Goal: Task Accomplishment & Management: Use online tool/utility

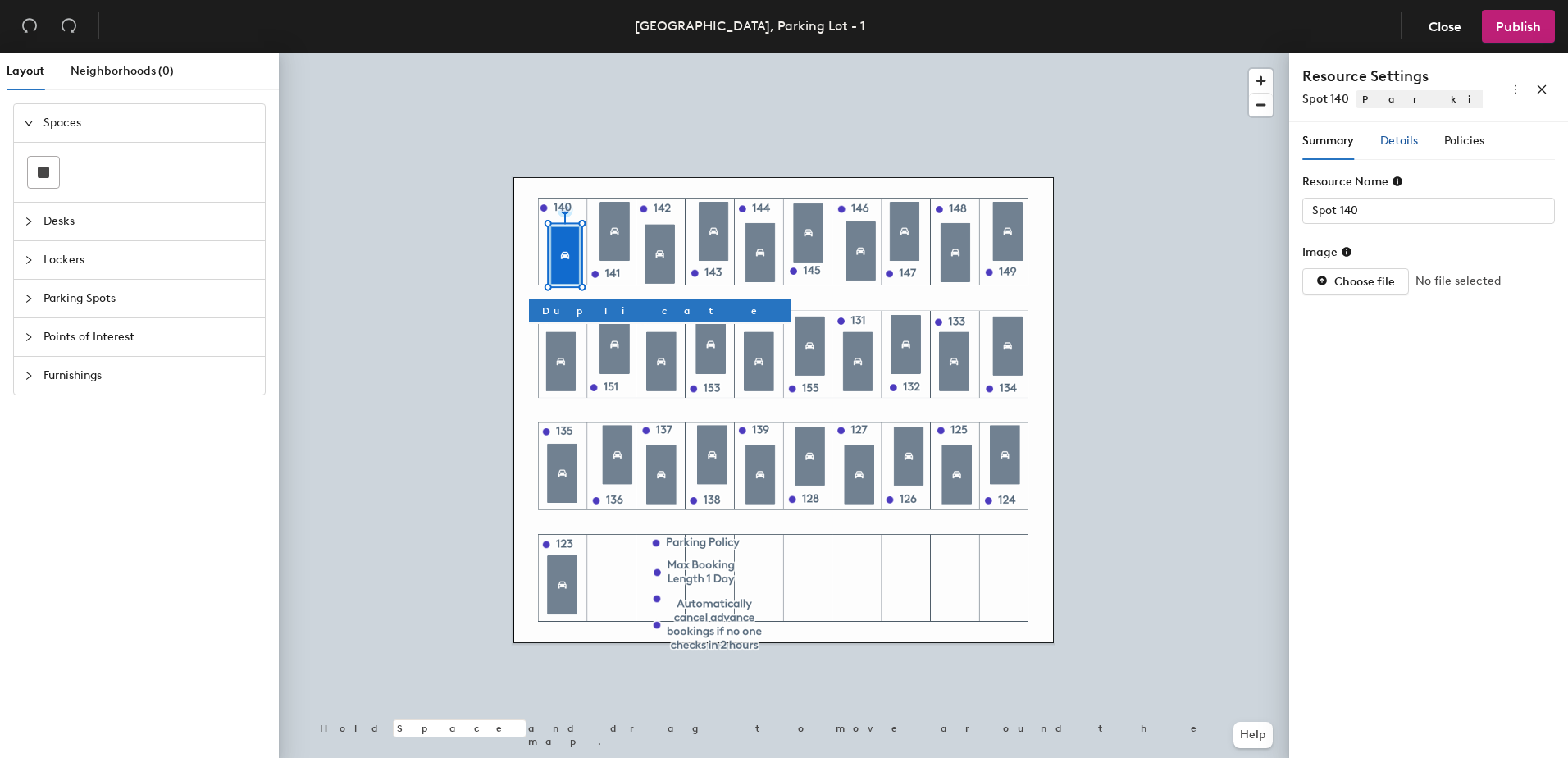
click at [1384, 145] on span "Details" at bounding box center [1399, 140] width 38 height 14
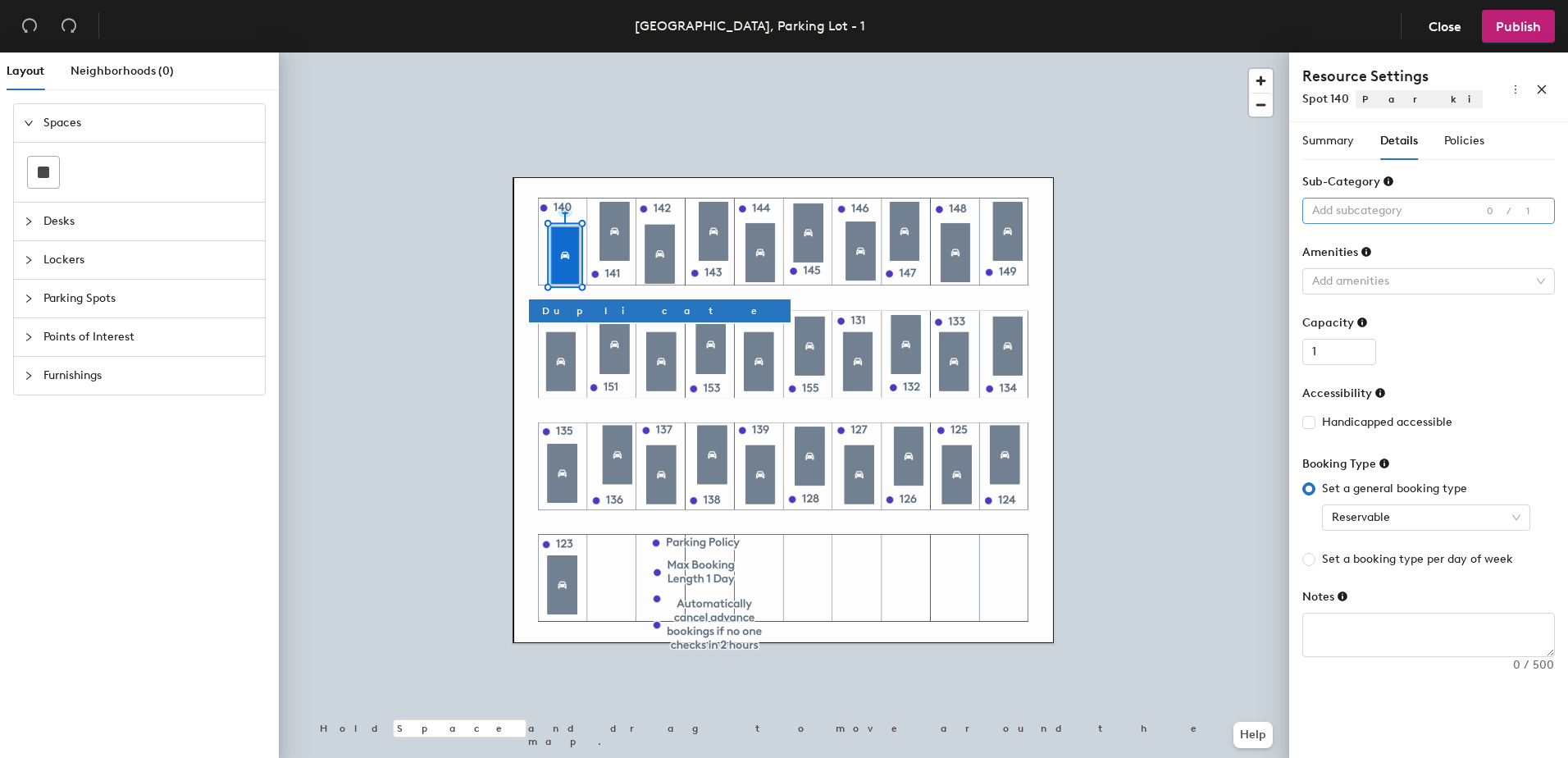
click at [1429, 217] on div at bounding box center [1419, 211] width 229 height 23
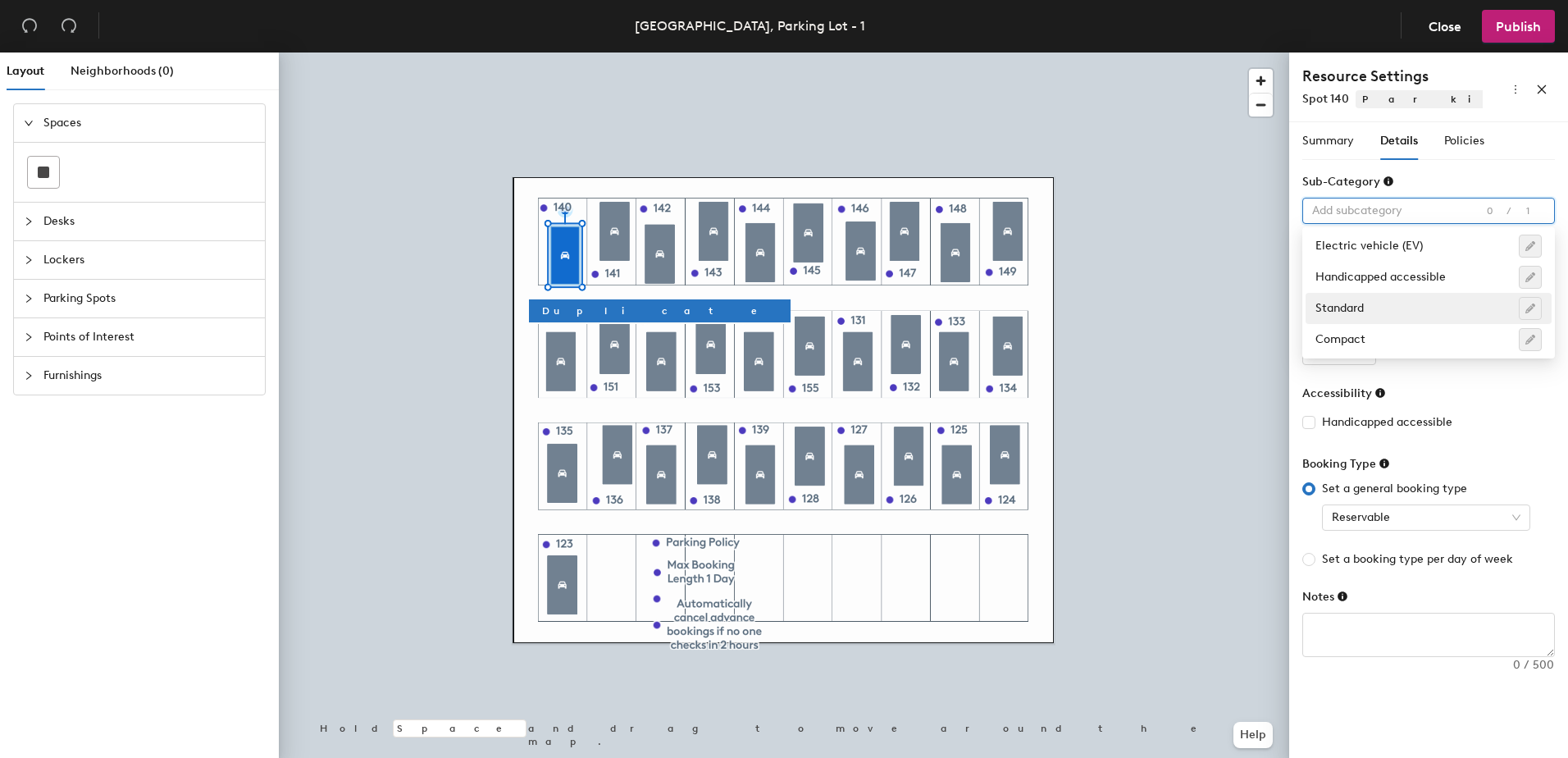
click at [1390, 306] on div "Standard" at bounding box center [1428, 309] width 227 height 23
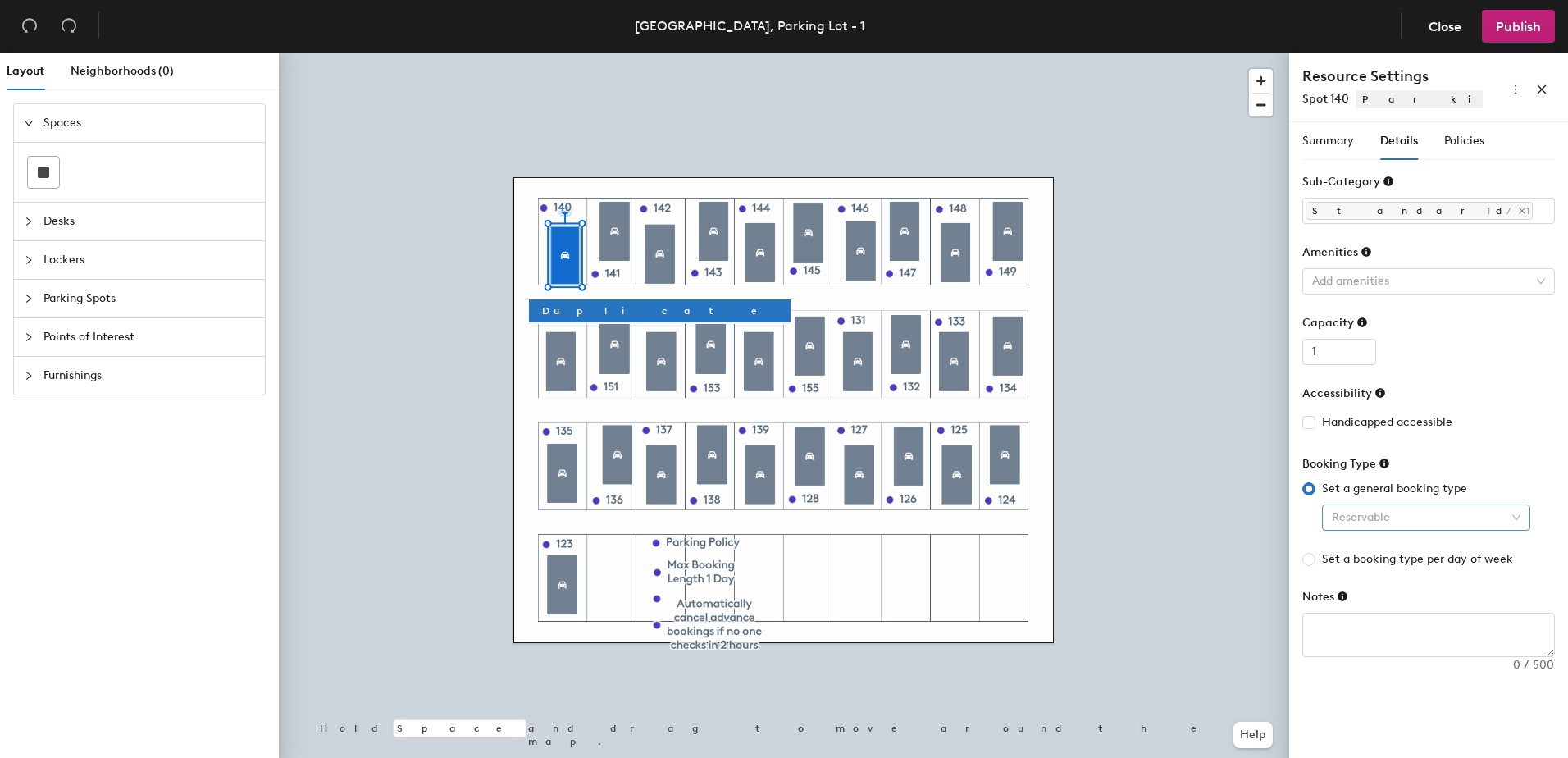
click at [1402, 521] on span "Reservable" at bounding box center [1426, 517] width 189 height 25
click at [1411, 547] on div "Reservable" at bounding box center [1426, 550] width 182 height 18
click at [1413, 557] on span "Set a booking type per day of week" at bounding box center [1417, 559] width 204 height 18
click at [1315, 557] on input "Set a booking type per day of week" at bounding box center [1309, 559] width 13 height 13
radio input "true"
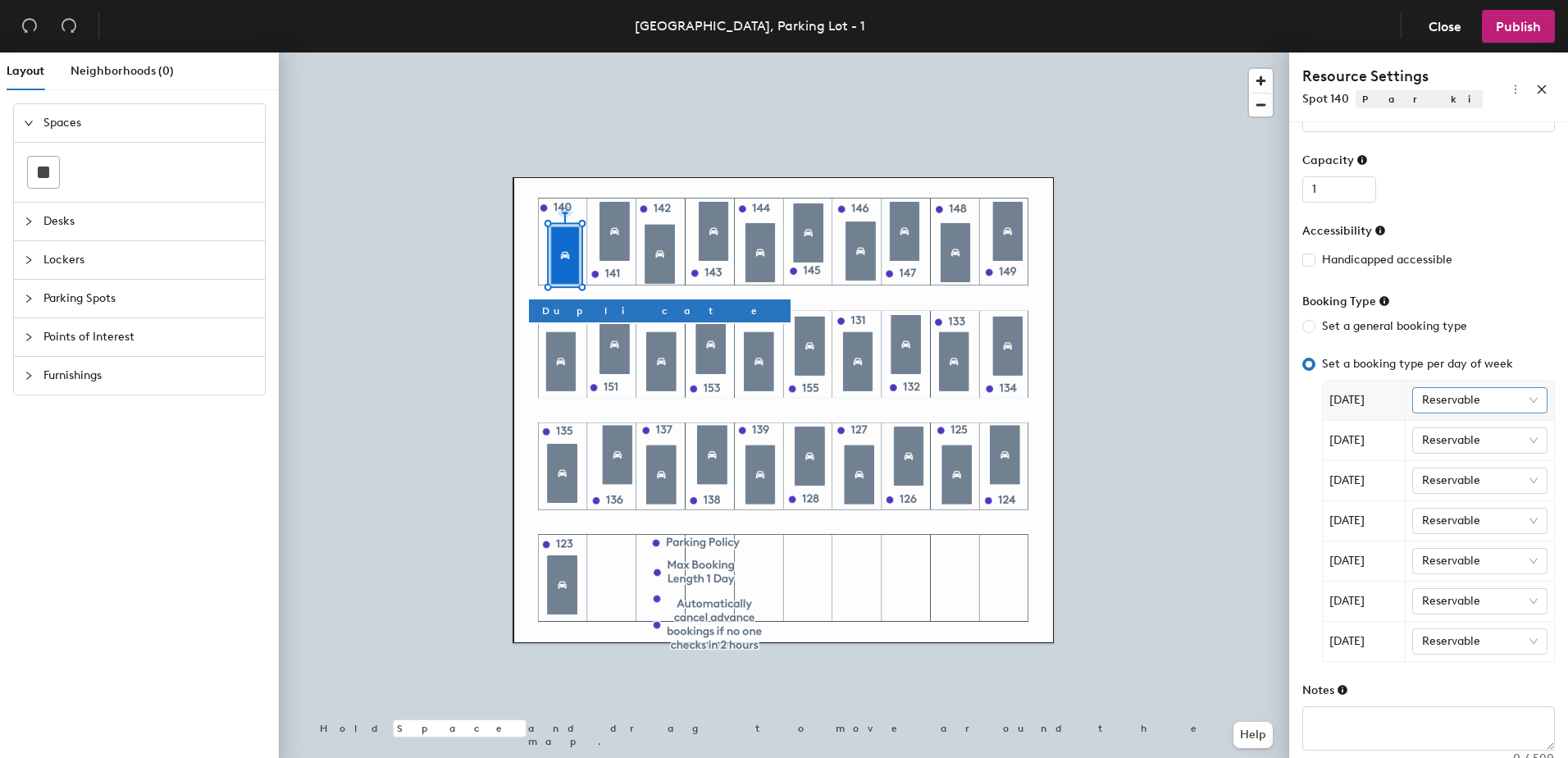
scroll to position [181, 0]
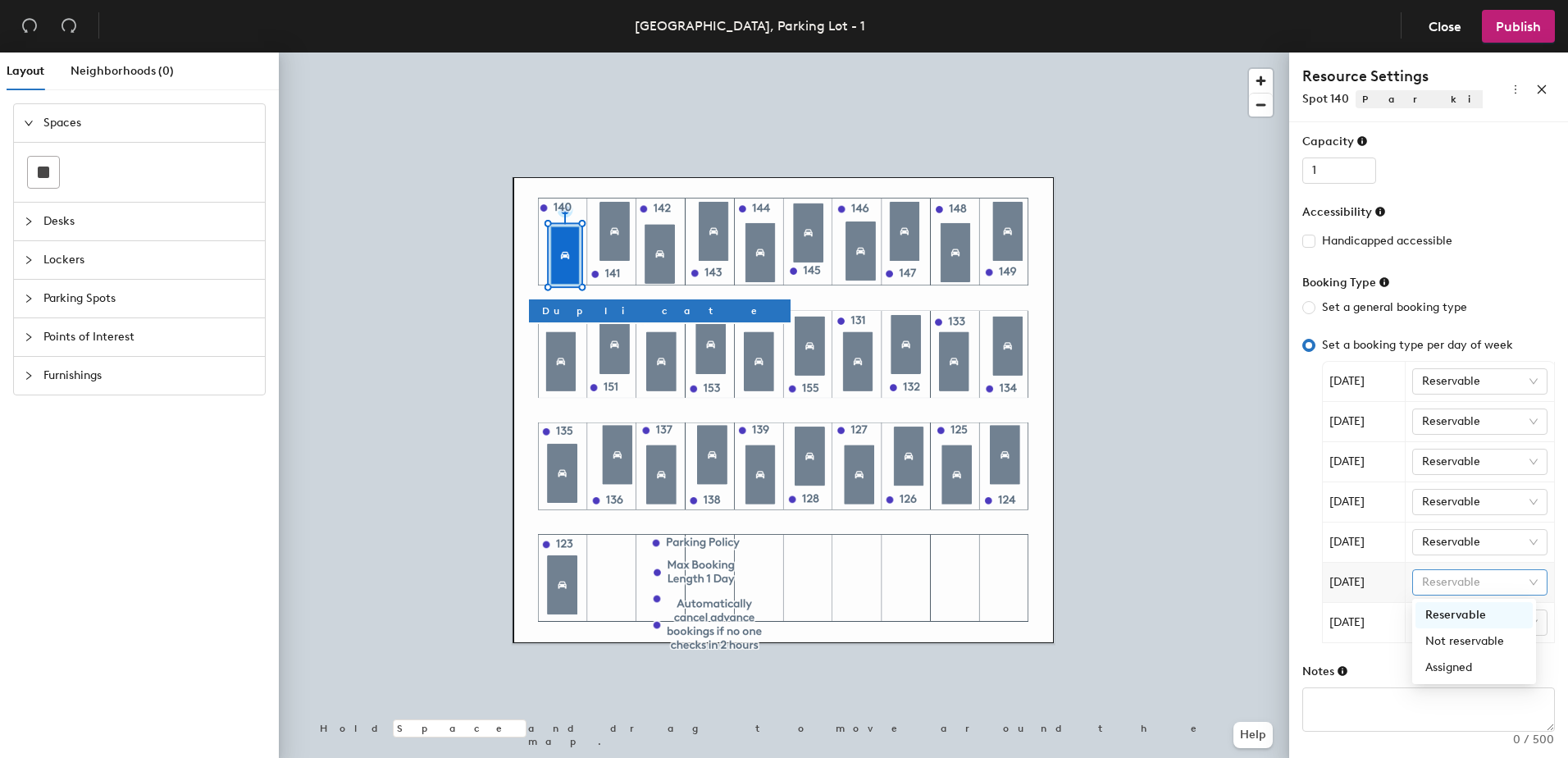
click at [1520, 583] on span "Reservable" at bounding box center [1480, 582] width 117 height 25
click at [1479, 641] on div "Not reservable" at bounding box center [1474, 641] width 98 height 18
click at [1520, 627] on span "Reservable" at bounding box center [1480, 622] width 117 height 25
click at [1485, 679] on div "Not reservable" at bounding box center [1474, 682] width 98 height 18
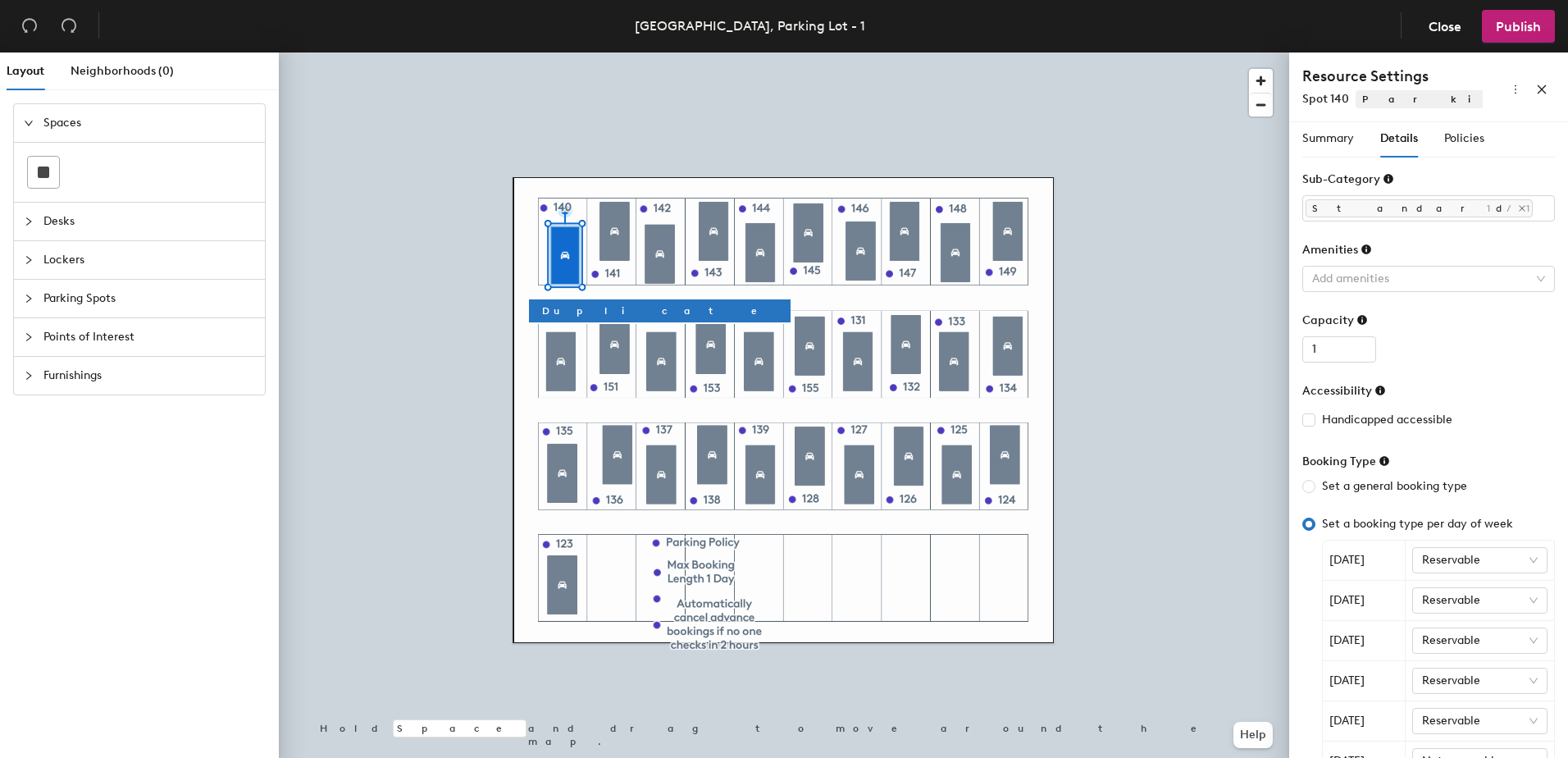
scroll to position [0, 0]
click at [1472, 137] on span "Policies" at bounding box center [1464, 140] width 40 height 14
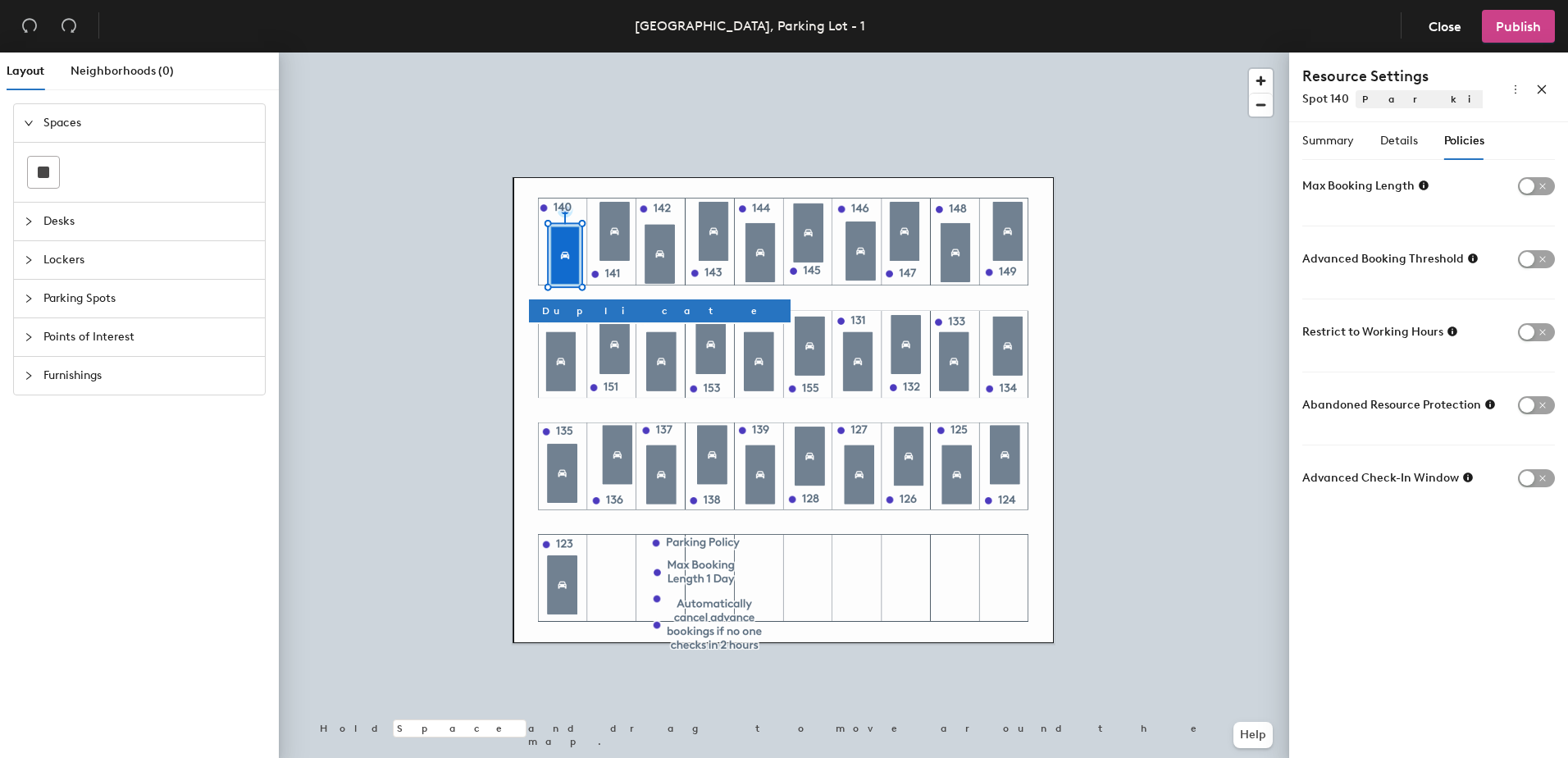
click at [1526, 34] on button "Publish" at bounding box center [1518, 26] width 73 height 33
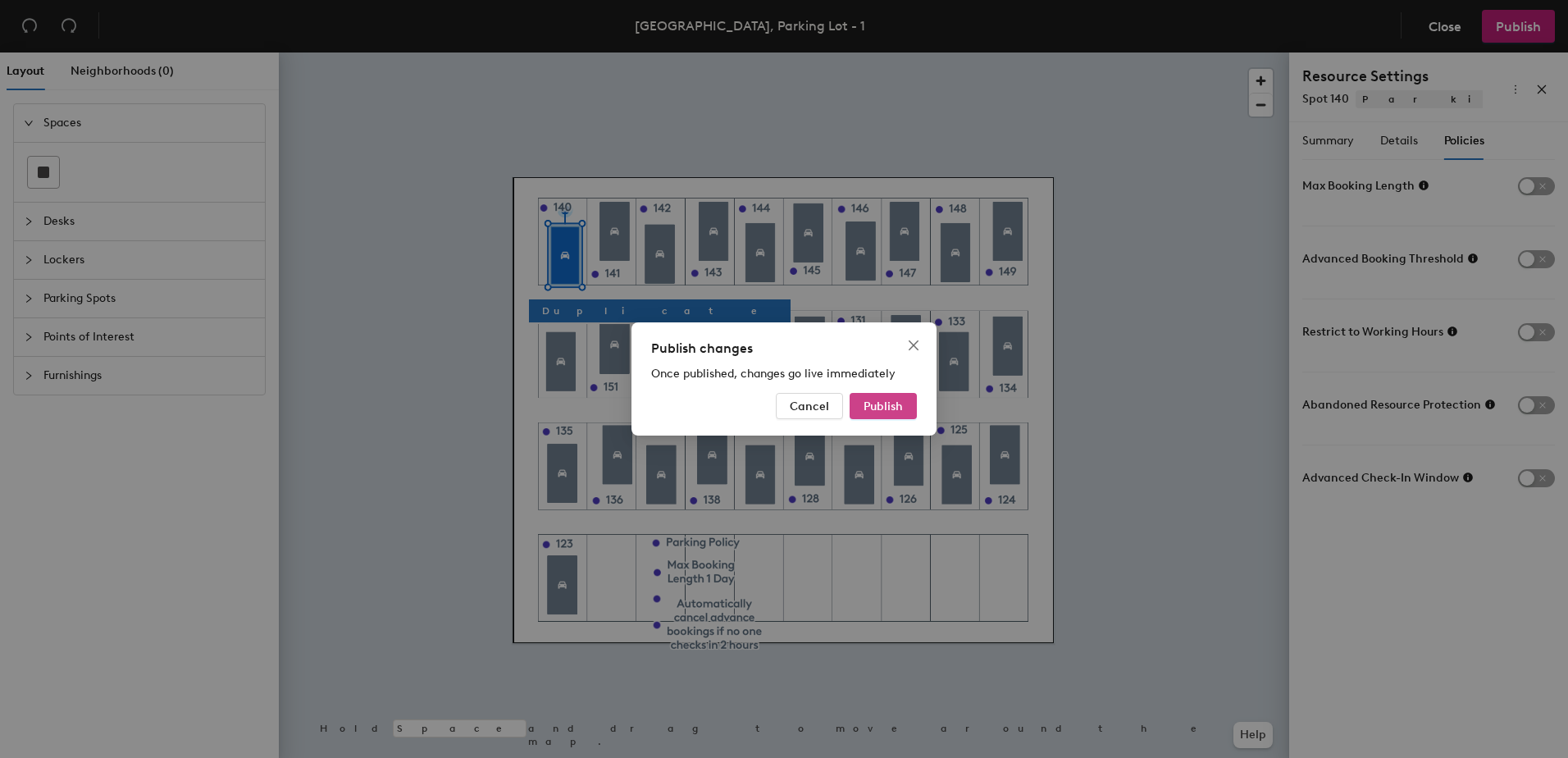
click at [899, 404] on span "Publish" at bounding box center [883, 406] width 39 height 14
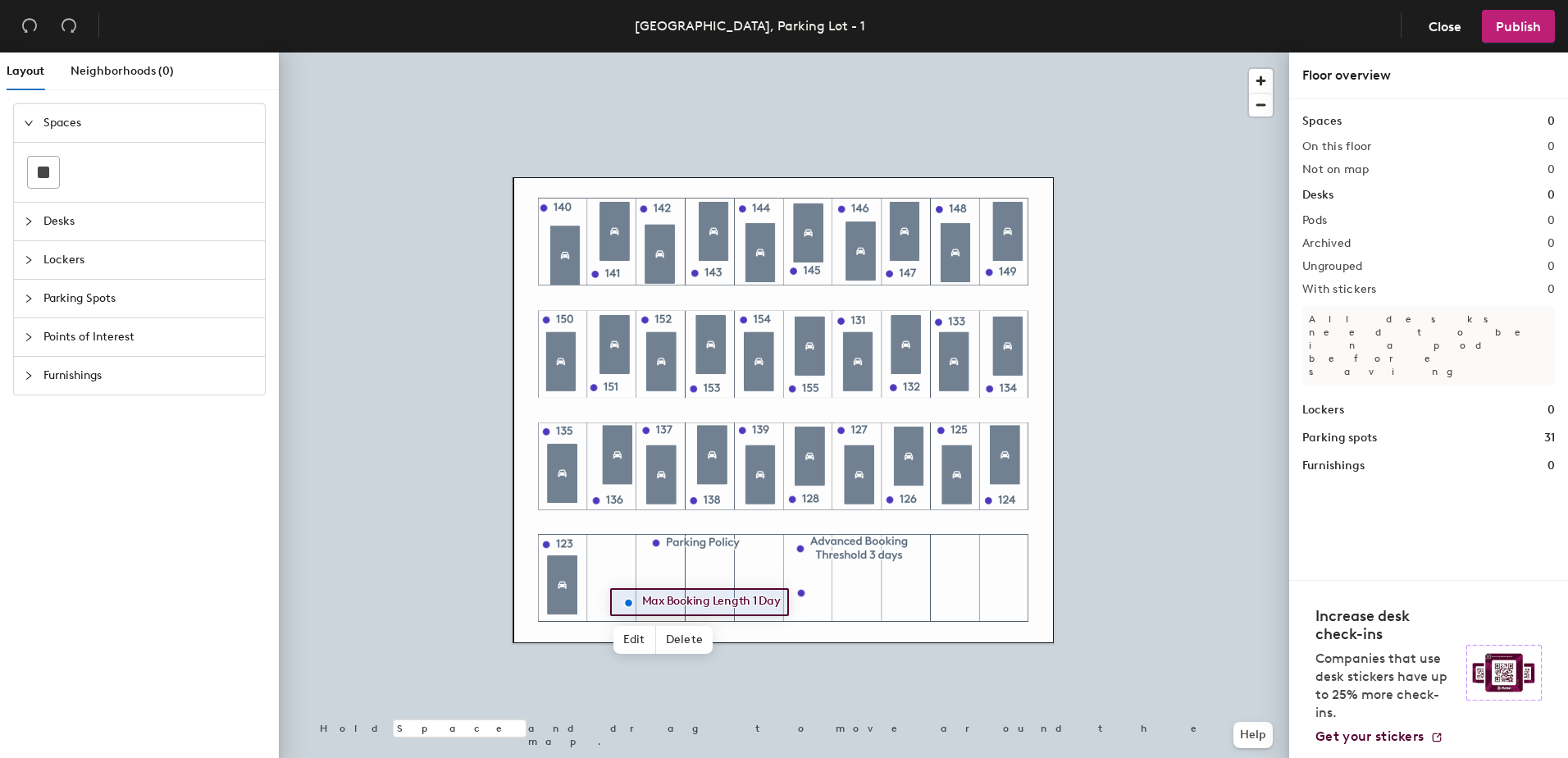
click at [691, 53] on div at bounding box center [784, 53] width 1011 height 0
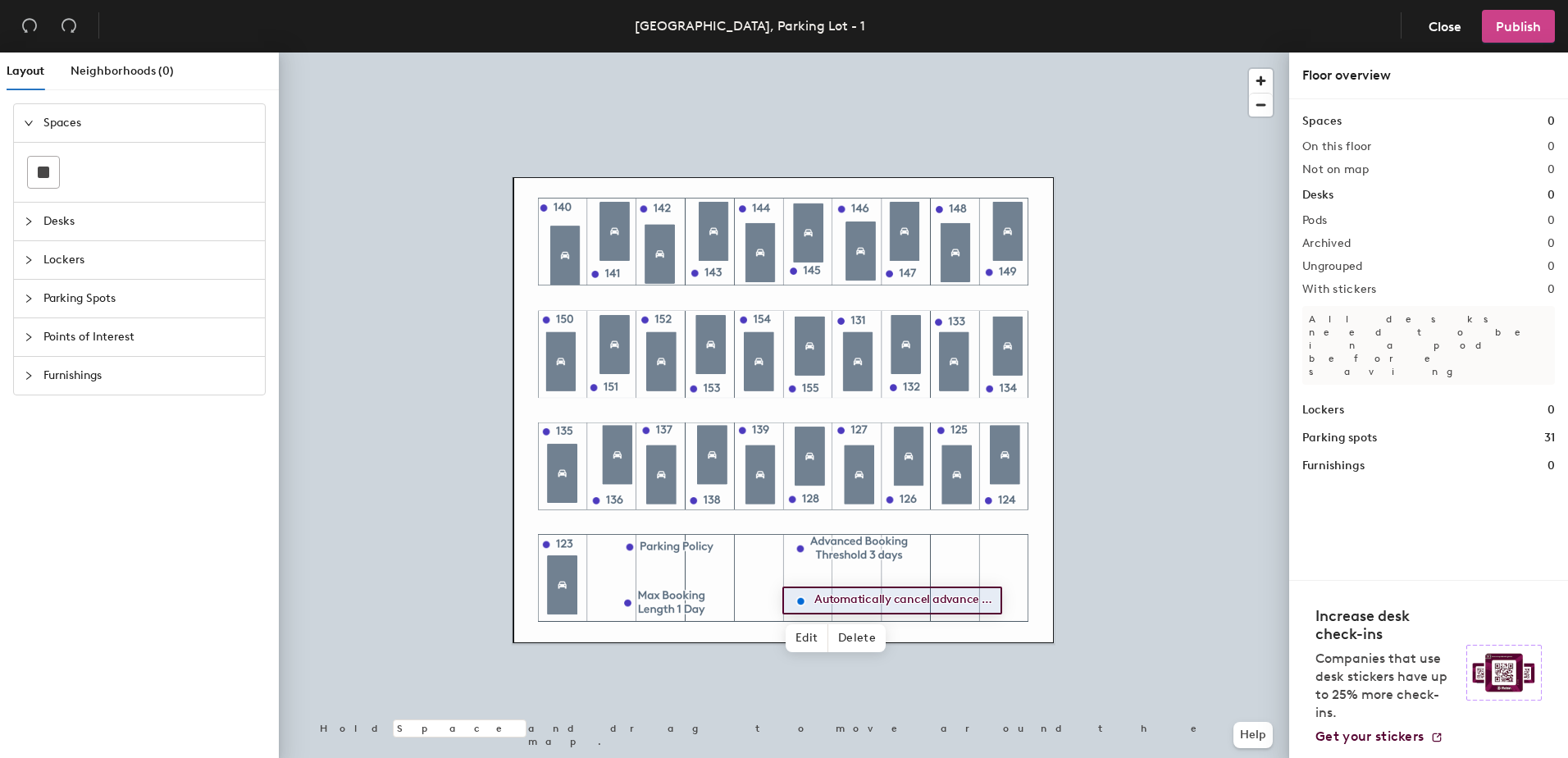
click at [1520, 32] on span "Publish" at bounding box center [1518, 26] width 45 height 16
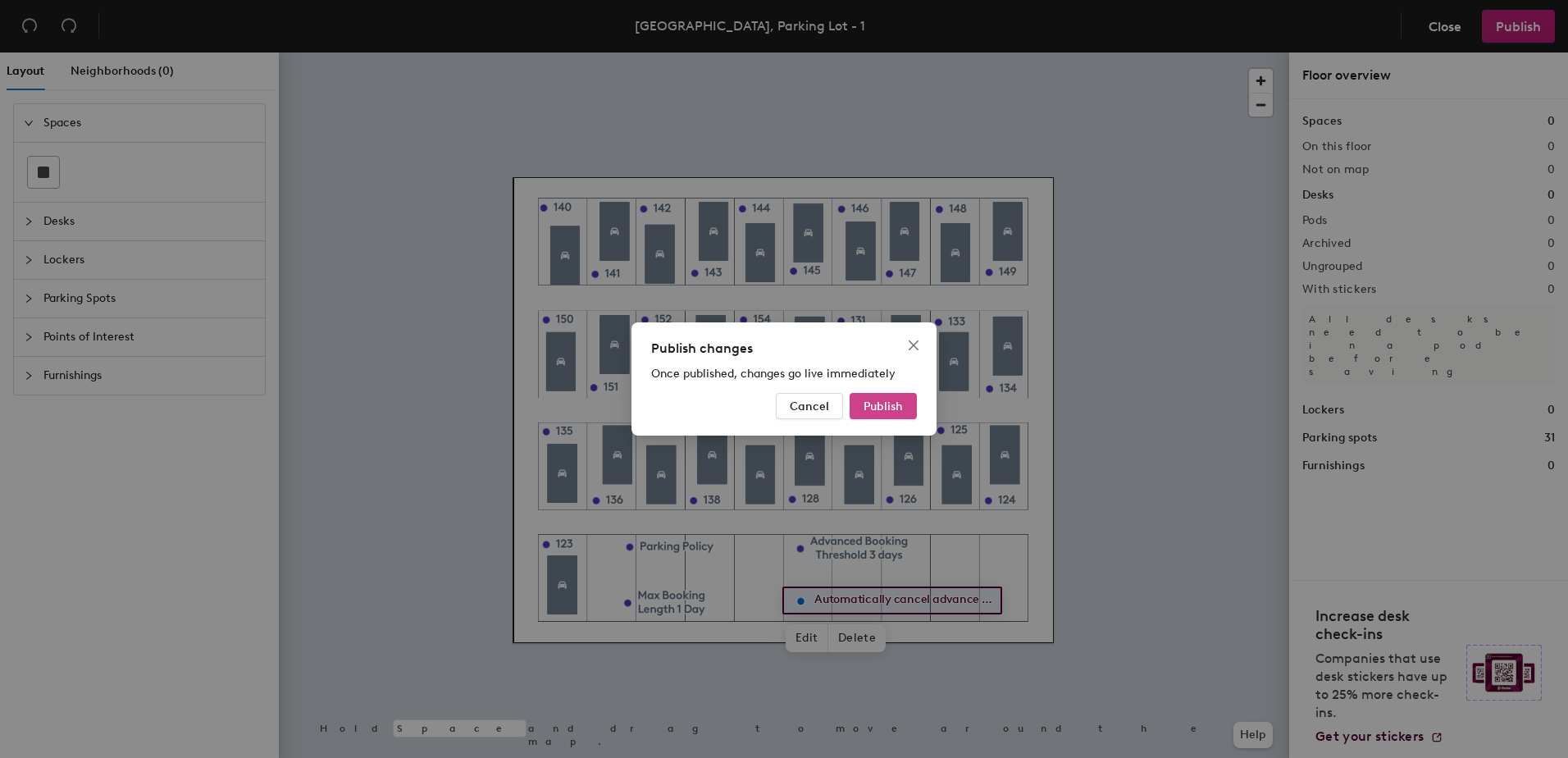
click at [908, 407] on button "Publish" at bounding box center [883, 406] width 67 height 26
